Goal: Find specific page/section: Find specific page/section

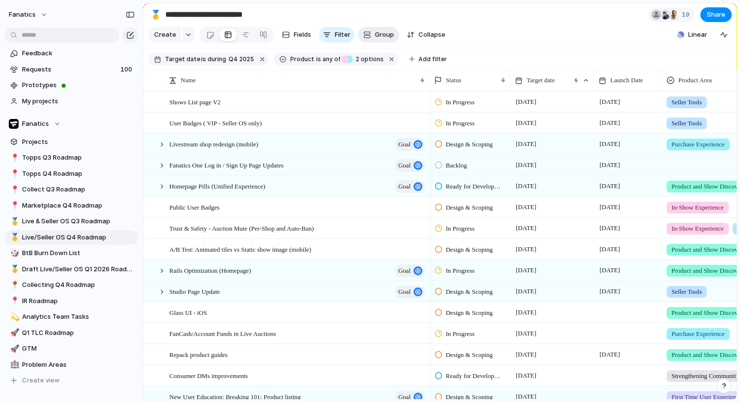
click at [366, 39] on button "Group" at bounding box center [378, 35] width 41 height 16
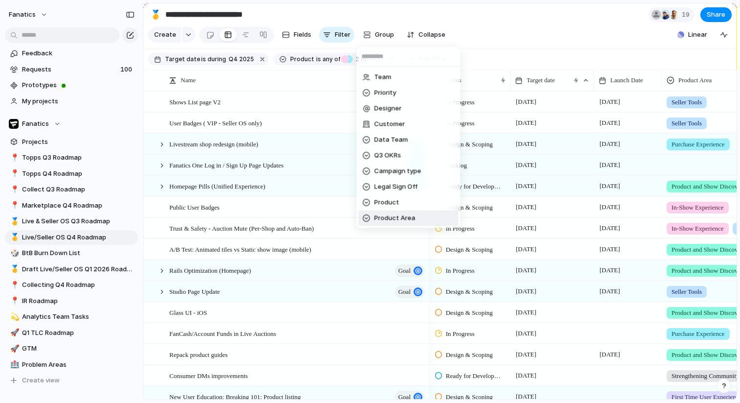
click at [396, 214] on span "Product Area" at bounding box center [394, 218] width 41 height 10
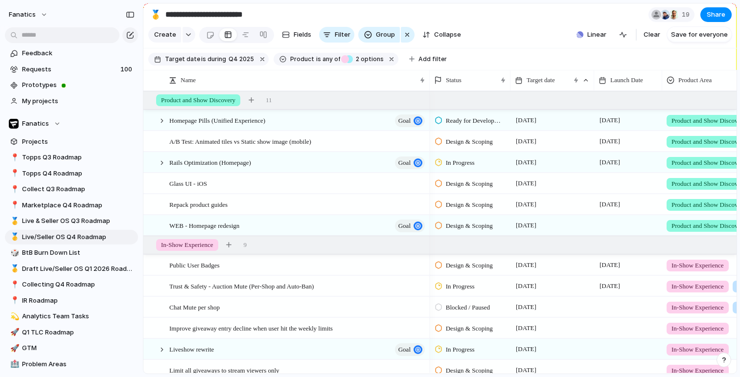
click at [691, 31] on span "Save for everyone" at bounding box center [699, 35] width 57 height 10
click at [129, 18] on button "button" at bounding box center [130, 15] width 16 height 16
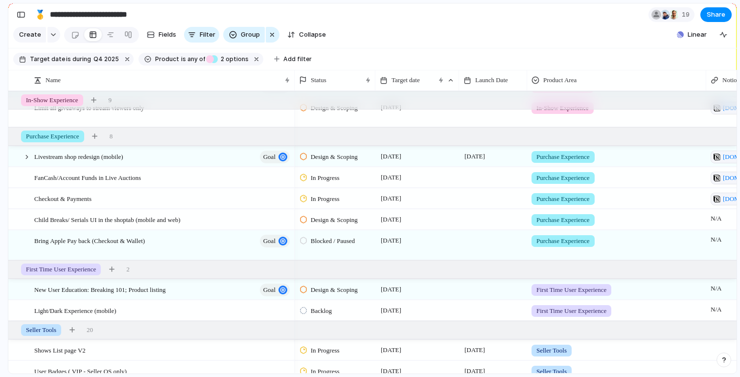
scroll to position [214, 0]
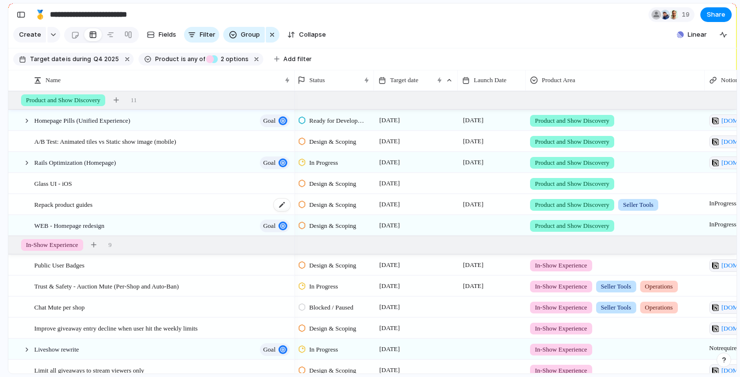
click at [79, 203] on span "Repack product guides" at bounding box center [63, 204] width 58 height 11
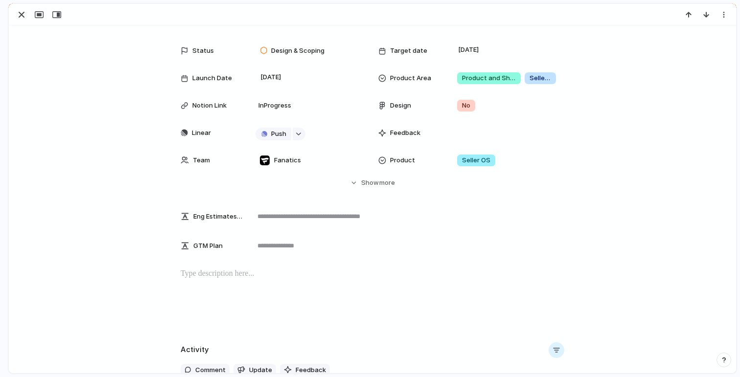
scroll to position [45, 0]
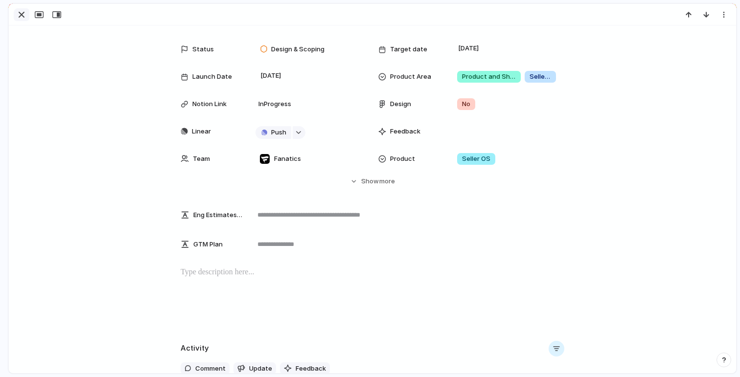
click at [23, 14] on div "button" at bounding box center [22, 15] width 12 height 12
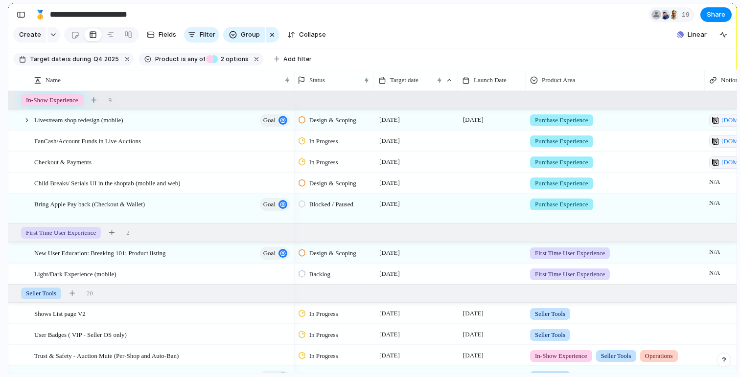
scroll to position [156, 0]
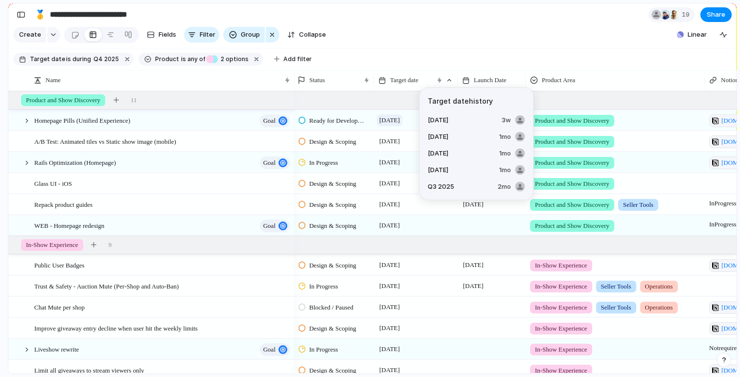
click at [400, 121] on span "[DATE]" at bounding box center [389, 120] width 25 height 12
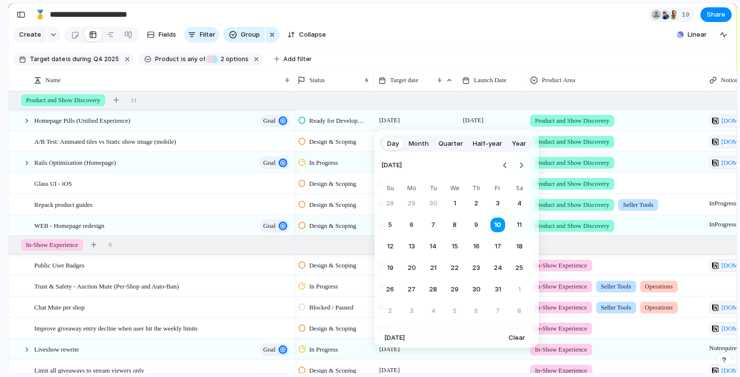
click at [413, 144] on span "Month" at bounding box center [419, 144] width 20 height 10
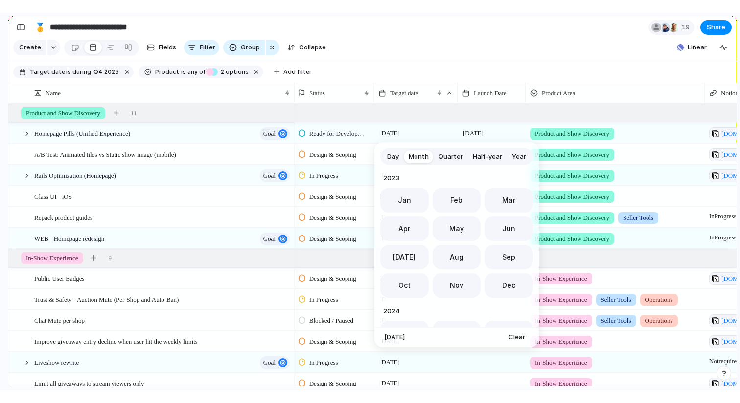
scroll to position [269, 0]
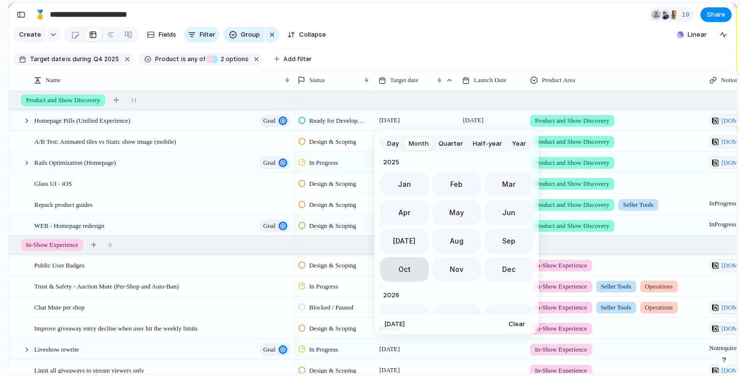
click at [406, 267] on span "Oct" at bounding box center [404, 269] width 12 height 10
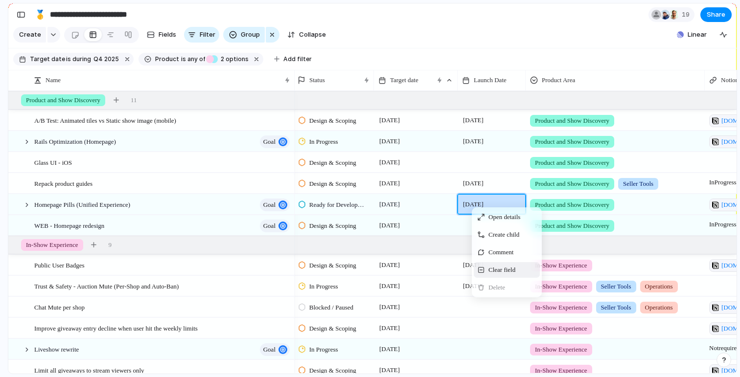
click at [496, 268] on span "Clear field" at bounding box center [501, 270] width 27 height 10
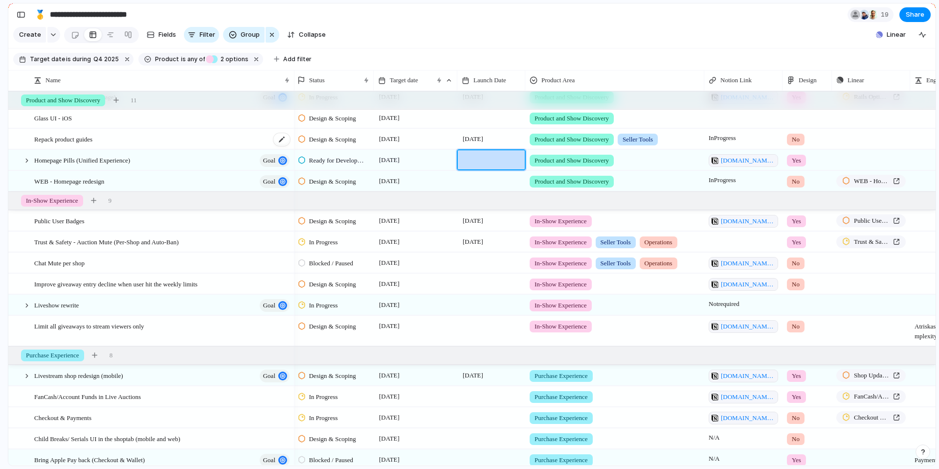
scroll to position [0, 0]
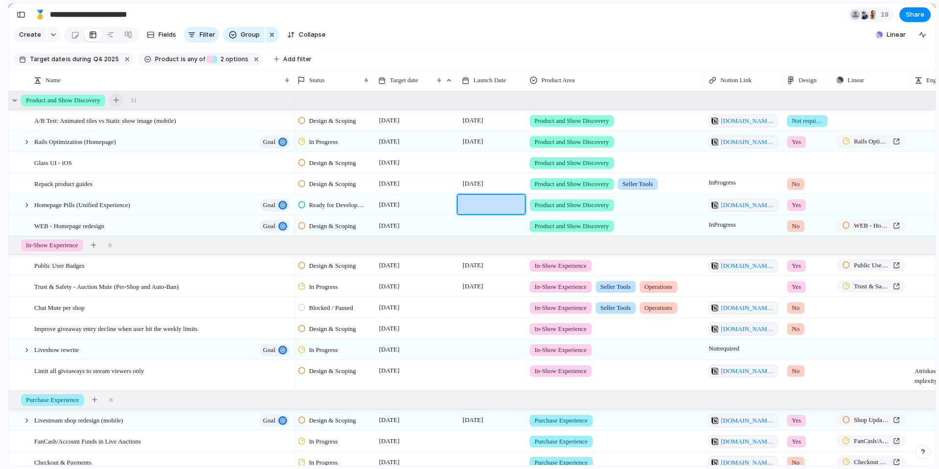
click at [123, 101] on button "button" at bounding box center [116, 100] width 14 height 14
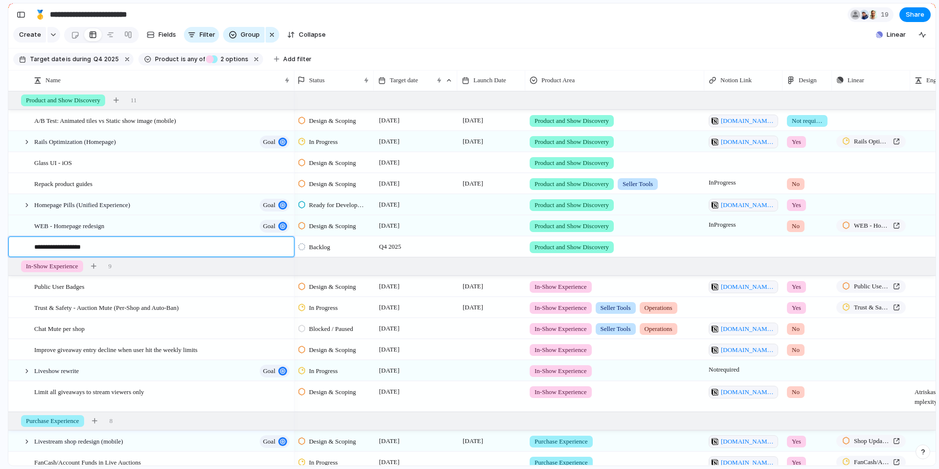
type textarea "**********"
click at [23, 12] on div "button" at bounding box center [21, 14] width 9 height 7
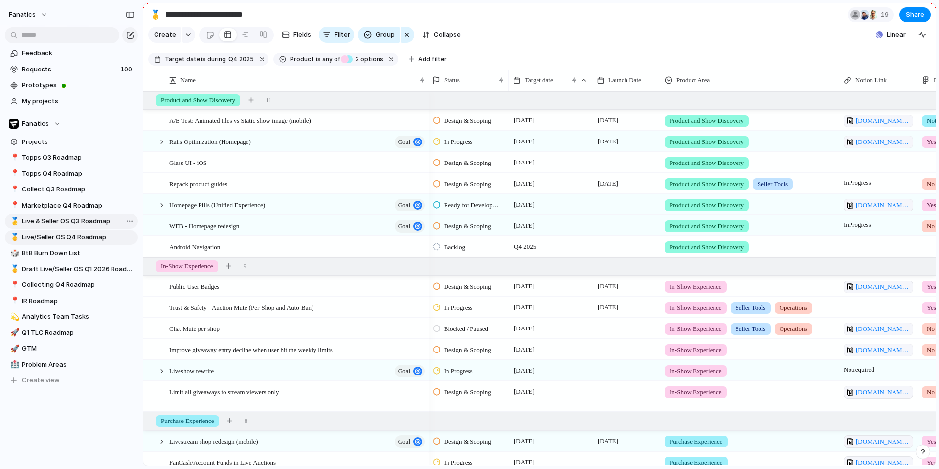
click at [48, 218] on span "Live & Seller OS Q3 Roadmap" at bounding box center [78, 221] width 113 height 10
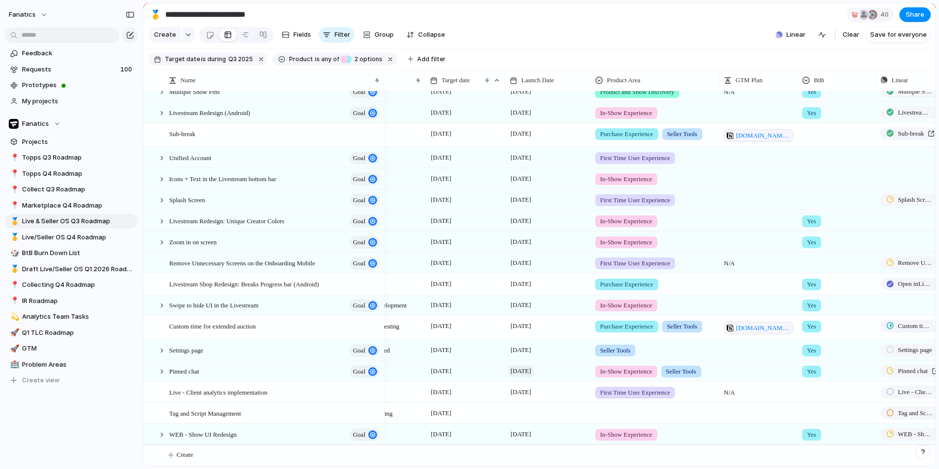
scroll to position [0, 56]
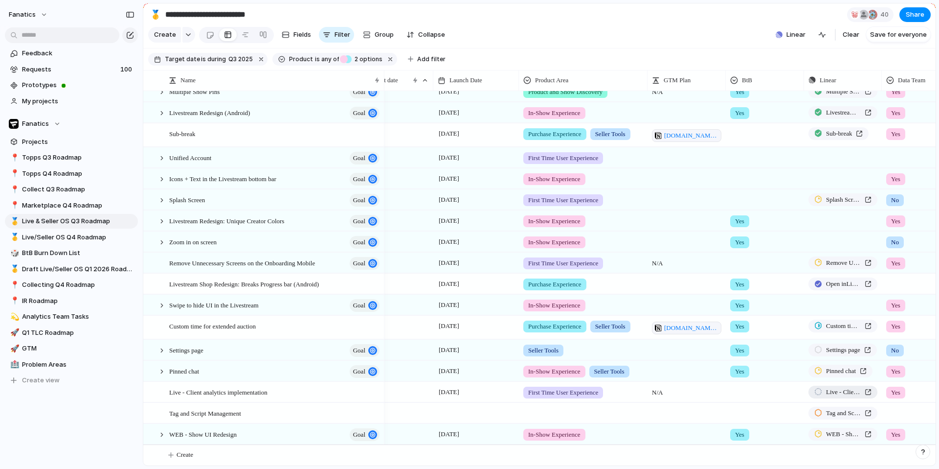
click at [739, 391] on span "Live - Client analytics implementation" at bounding box center [843, 392] width 35 height 10
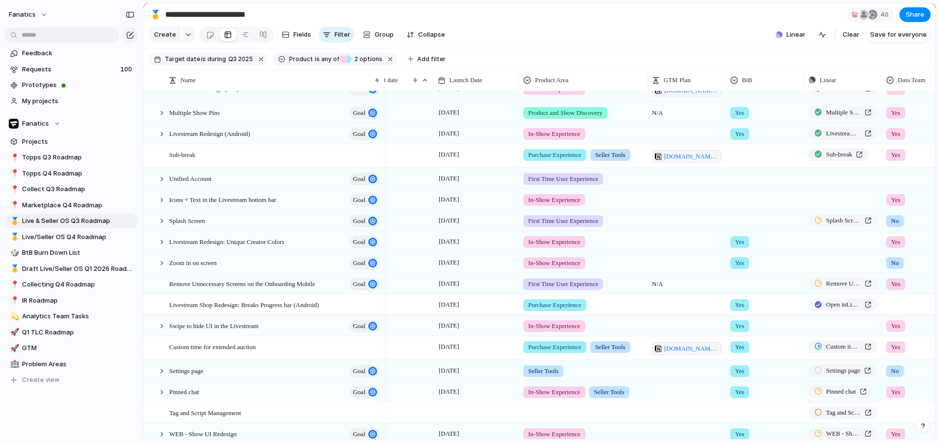
scroll to position [216, 0]
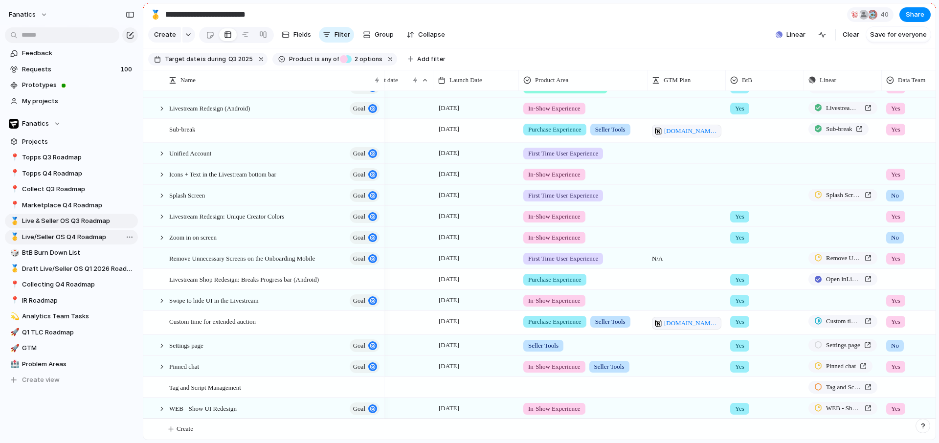
click at [67, 236] on span "Live/Seller OS Q4 Roadmap" at bounding box center [78, 237] width 113 height 10
type input "**********"
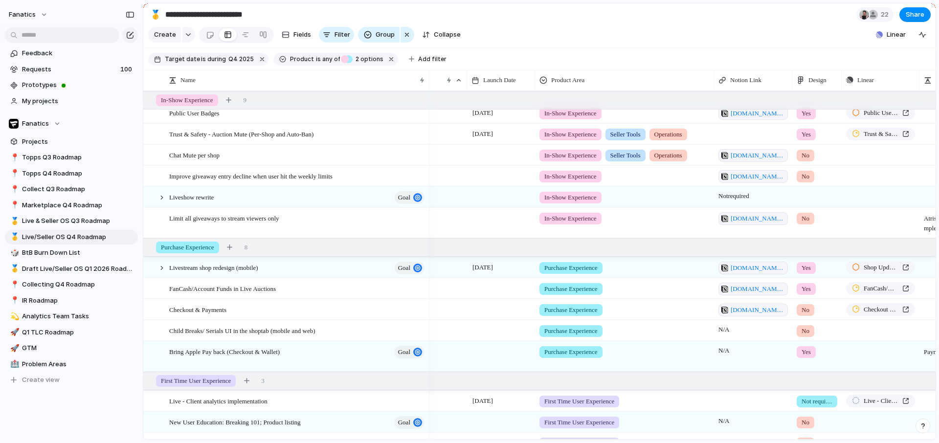
scroll to position [152, 0]
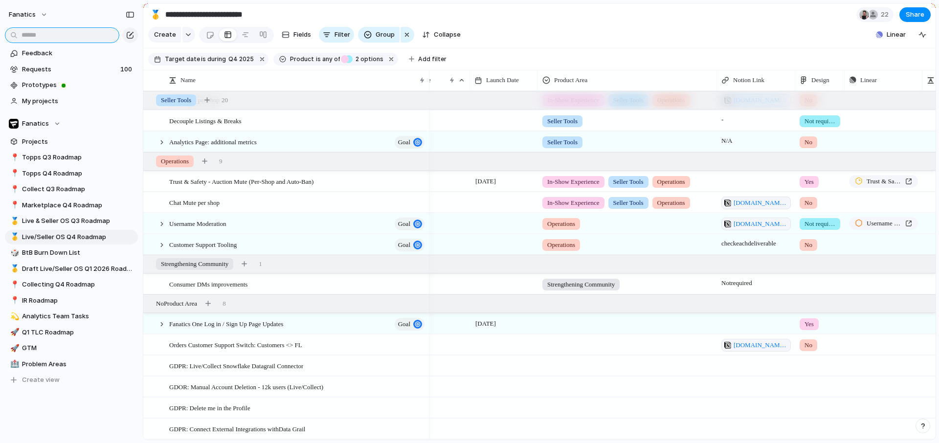
click at [94, 35] on input "text" at bounding box center [62, 35] width 114 height 16
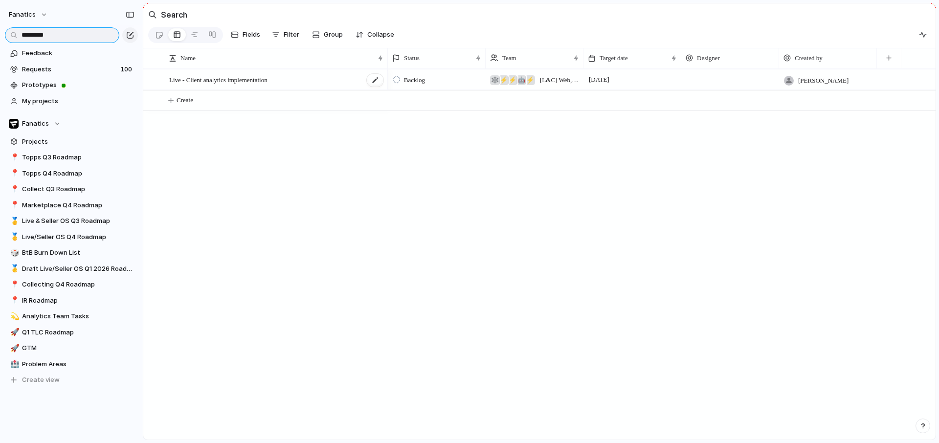
type input "*********"
click at [330, 86] on div "Live - Client analytics implementation" at bounding box center [276, 80] width 215 height 20
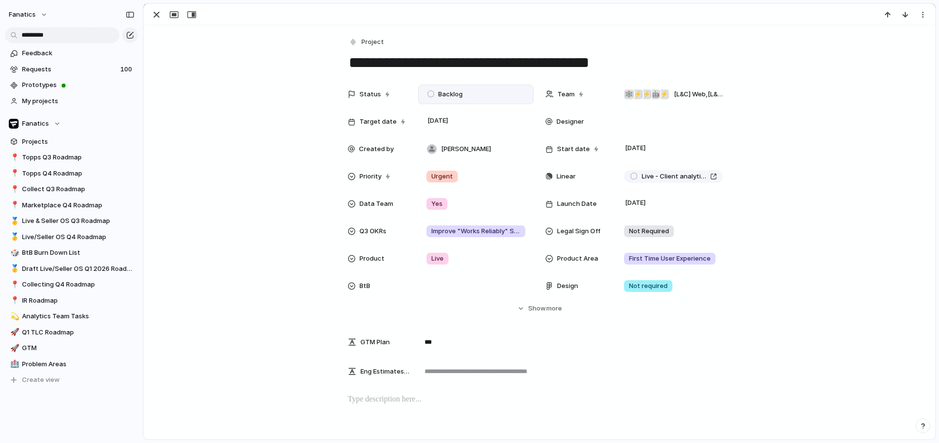
click at [444, 92] on span "Backlog" at bounding box center [450, 95] width 24 height 10
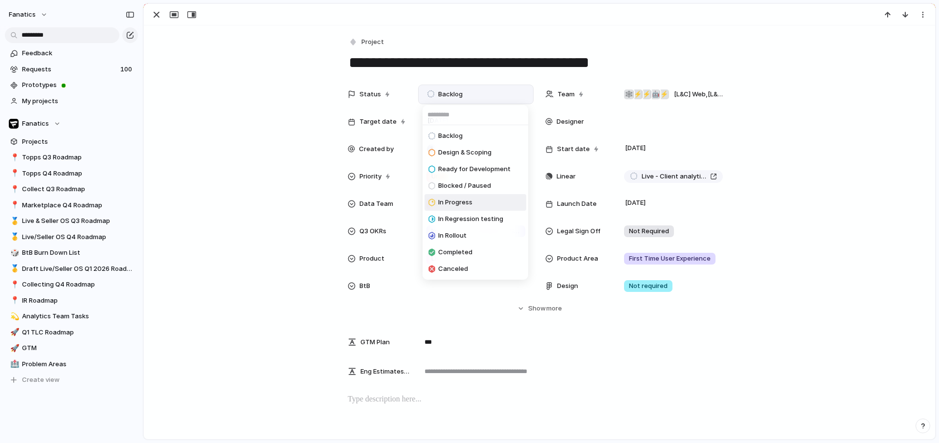
click at [464, 194] on li "In Progress" at bounding box center [476, 202] width 102 height 17
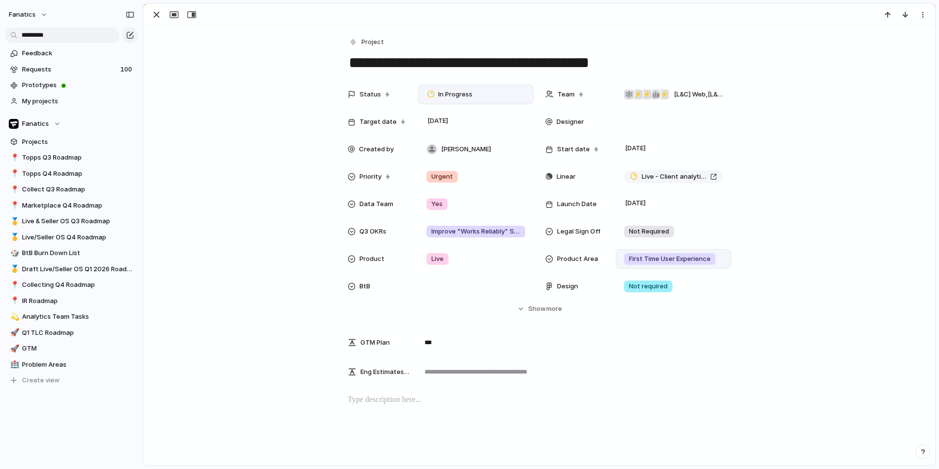
click at [625, 258] on div "First Time User Experience" at bounding box center [669, 259] width 91 height 12
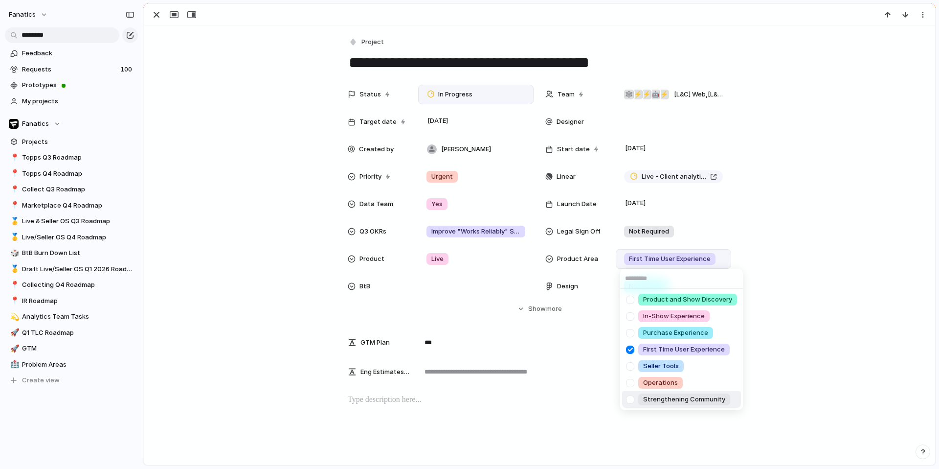
click at [739, 326] on div "Product and Show Discovery In-Show Experience Purchase Experience First Time Us…" at bounding box center [469, 234] width 939 height 469
